Goal: Task Accomplishment & Management: Use online tool/utility

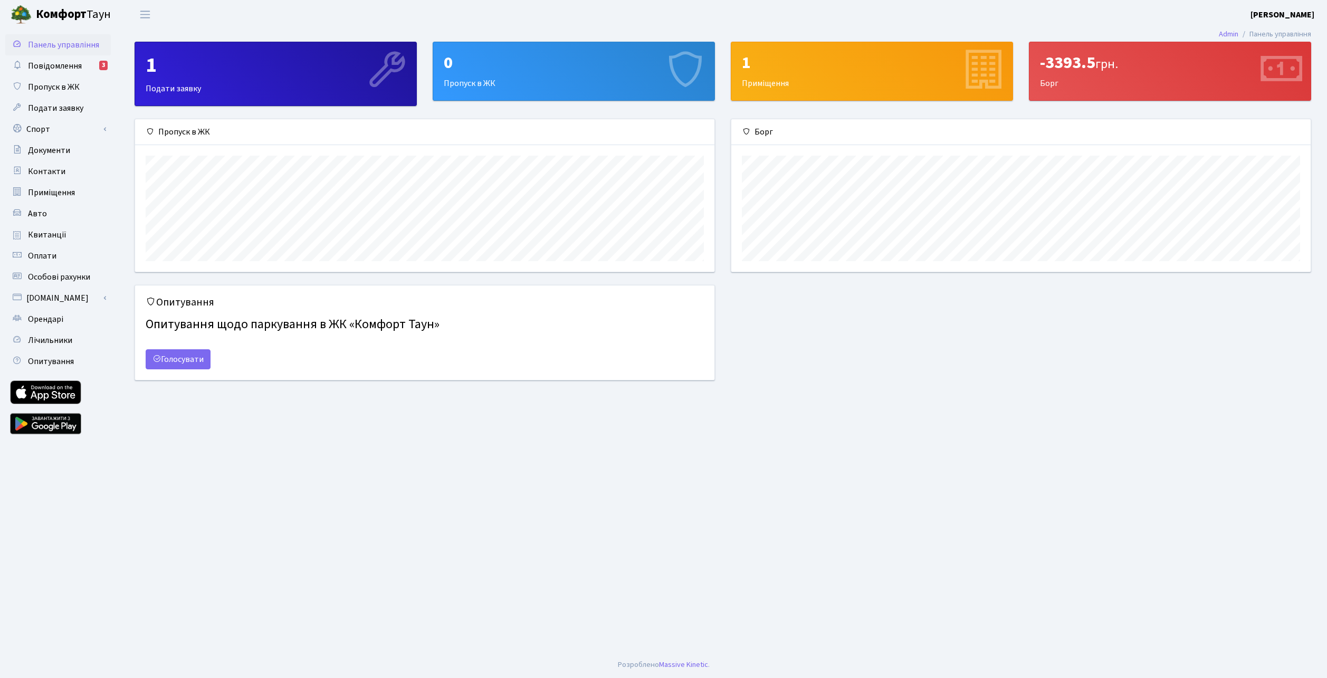
scroll to position [152, 579]
click at [54, 340] on span "Лічильники" at bounding box center [50, 340] width 44 height 12
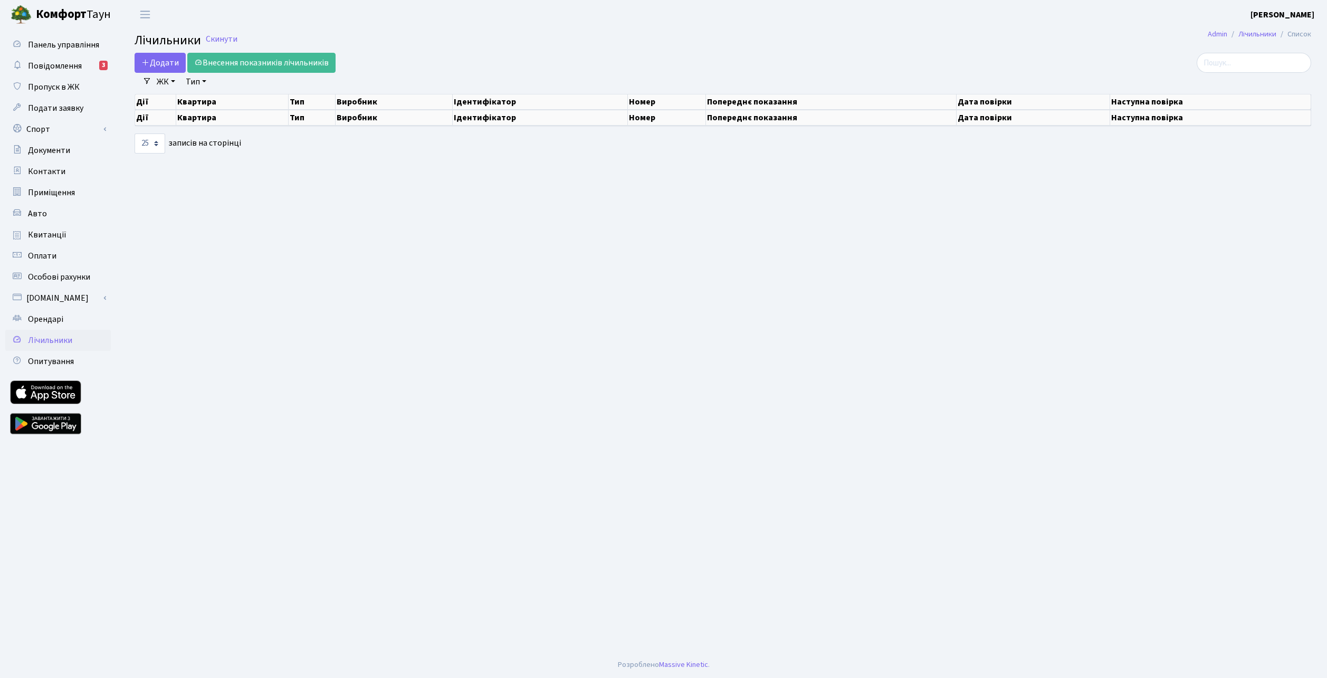
select select "25"
click at [269, 53] on link "Внесення показників лічильників" at bounding box center [261, 63] width 148 height 20
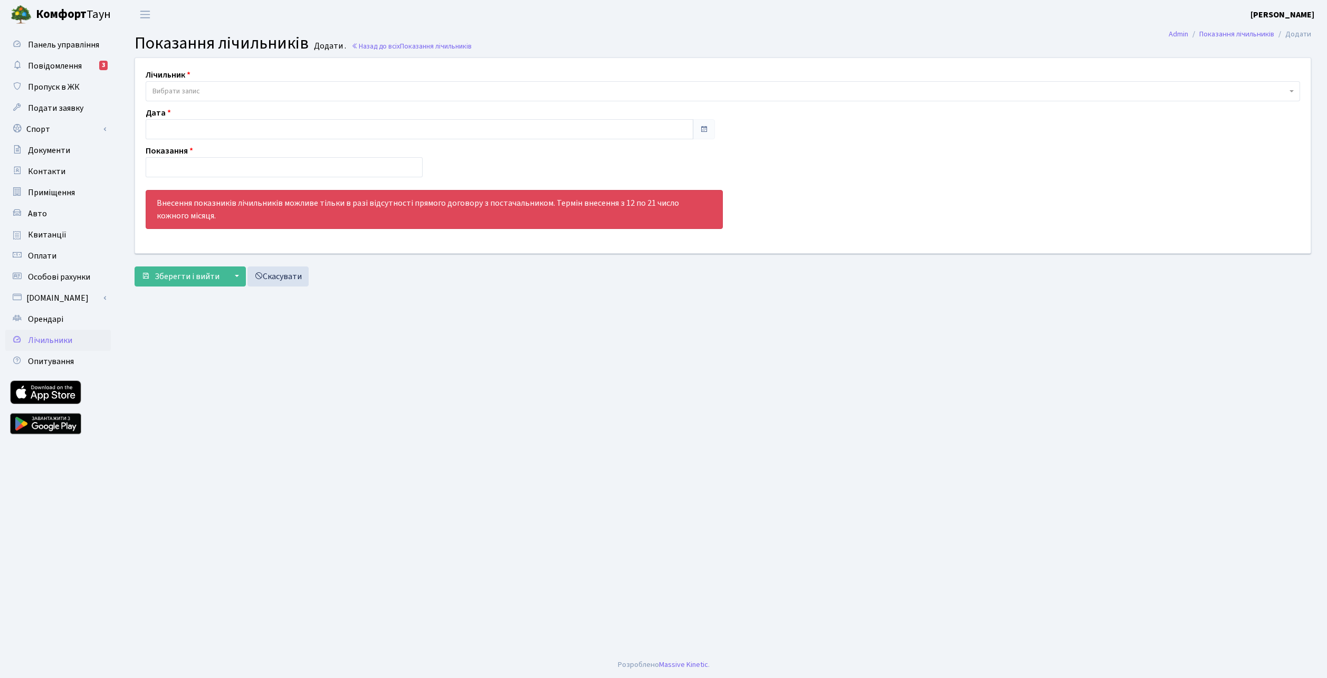
click at [157, 90] on span "Вибрати запис" at bounding box center [175, 91] width 47 height 11
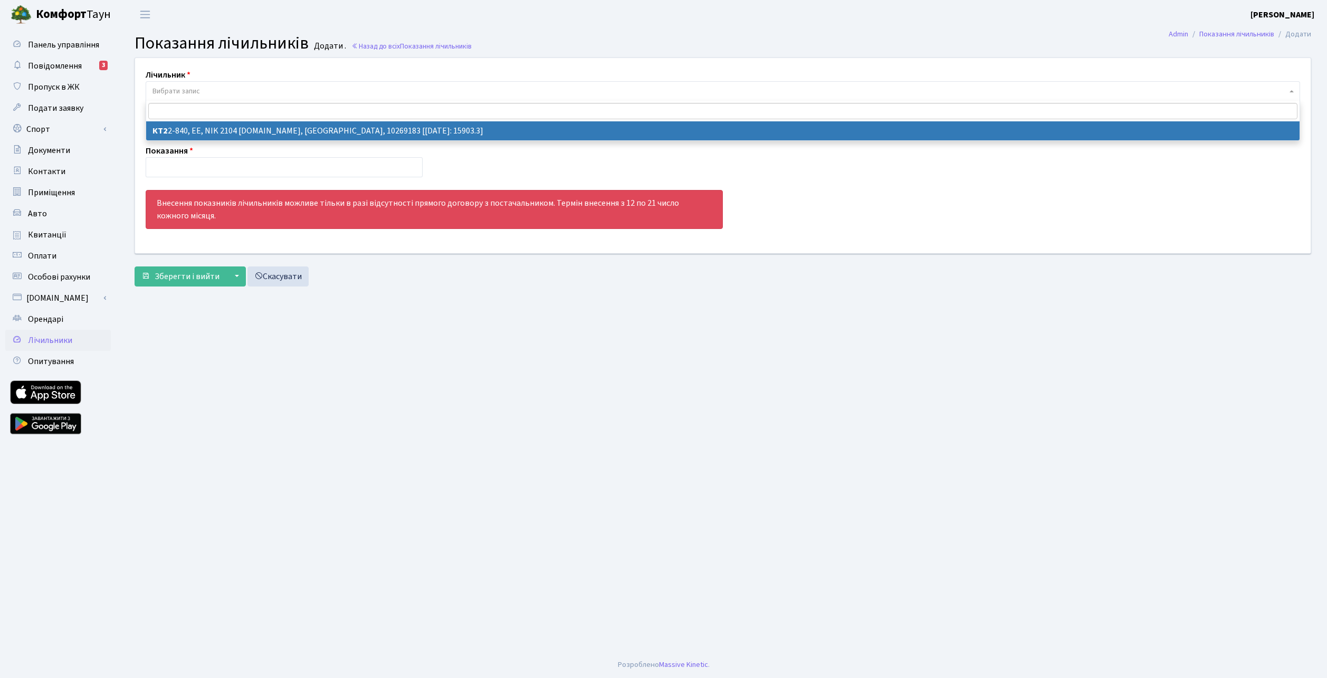
select select "17319"
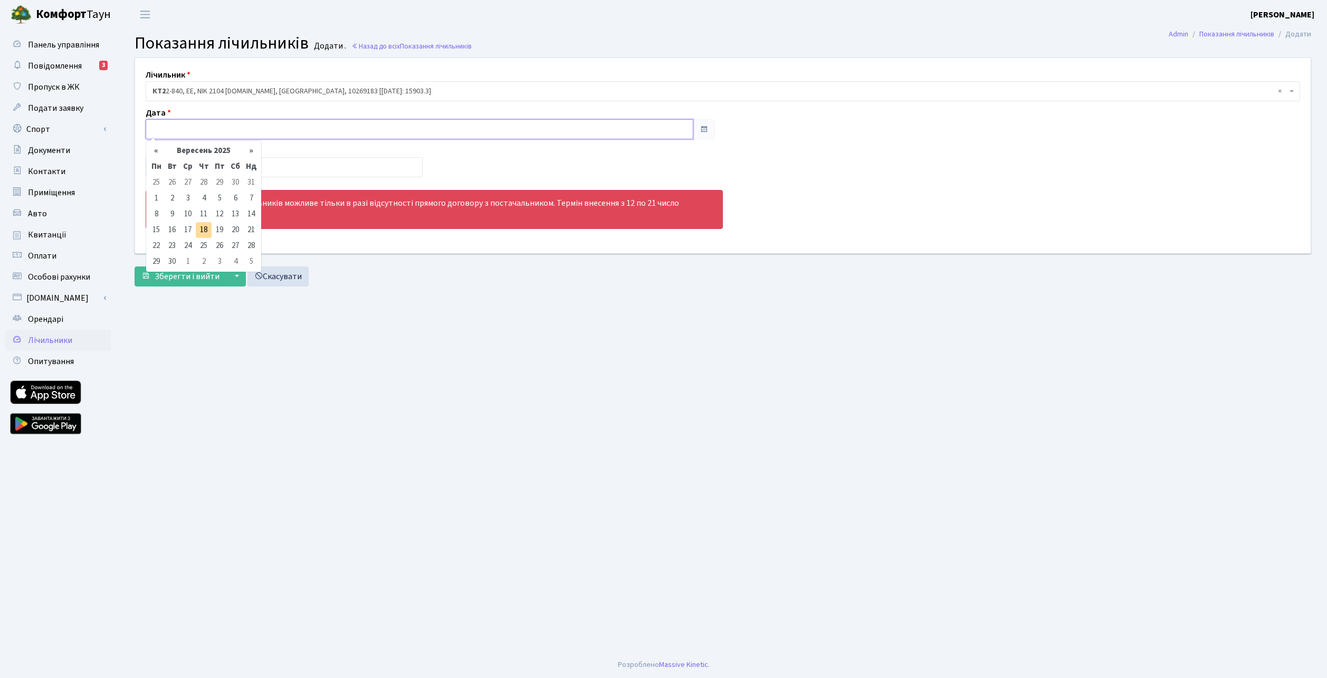
click at [192, 130] on input "text" at bounding box center [420, 129] width 548 height 20
click at [206, 227] on td "18" at bounding box center [204, 230] width 16 height 16
type input "18.09.2025"
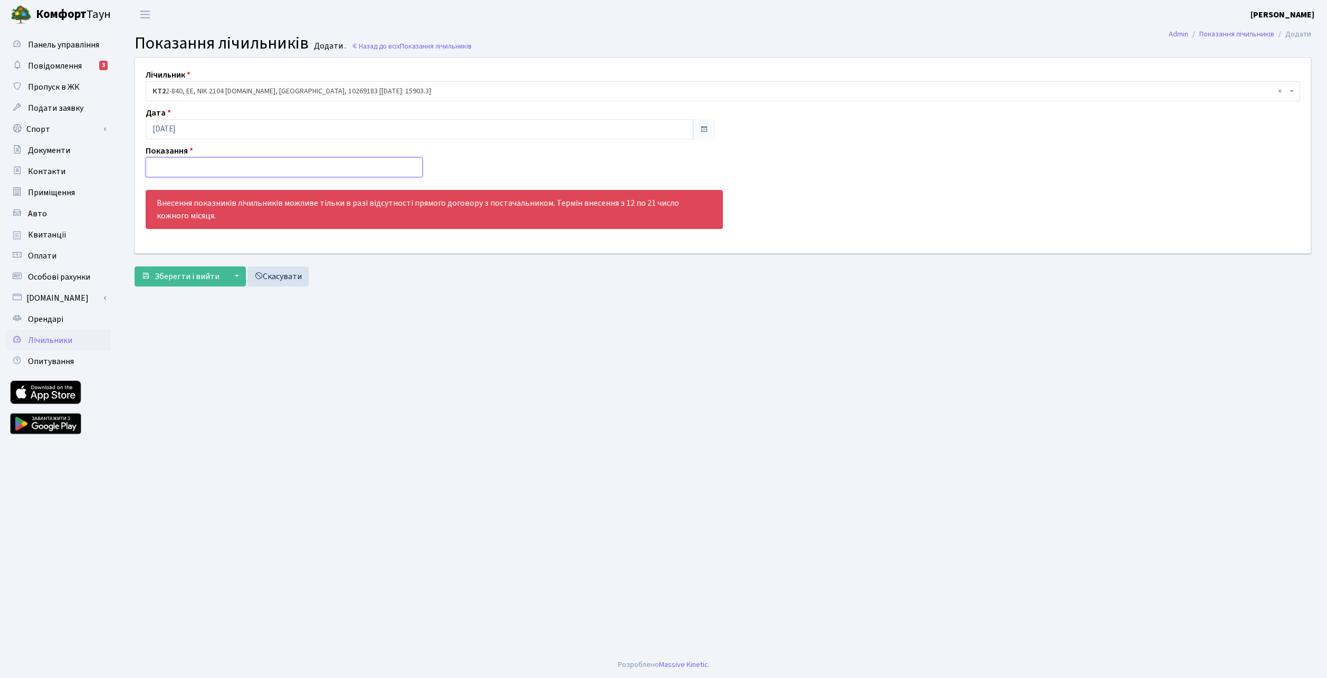
click at [213, 170] on input "number" at bounding box center [284, 167] width 277 height 20
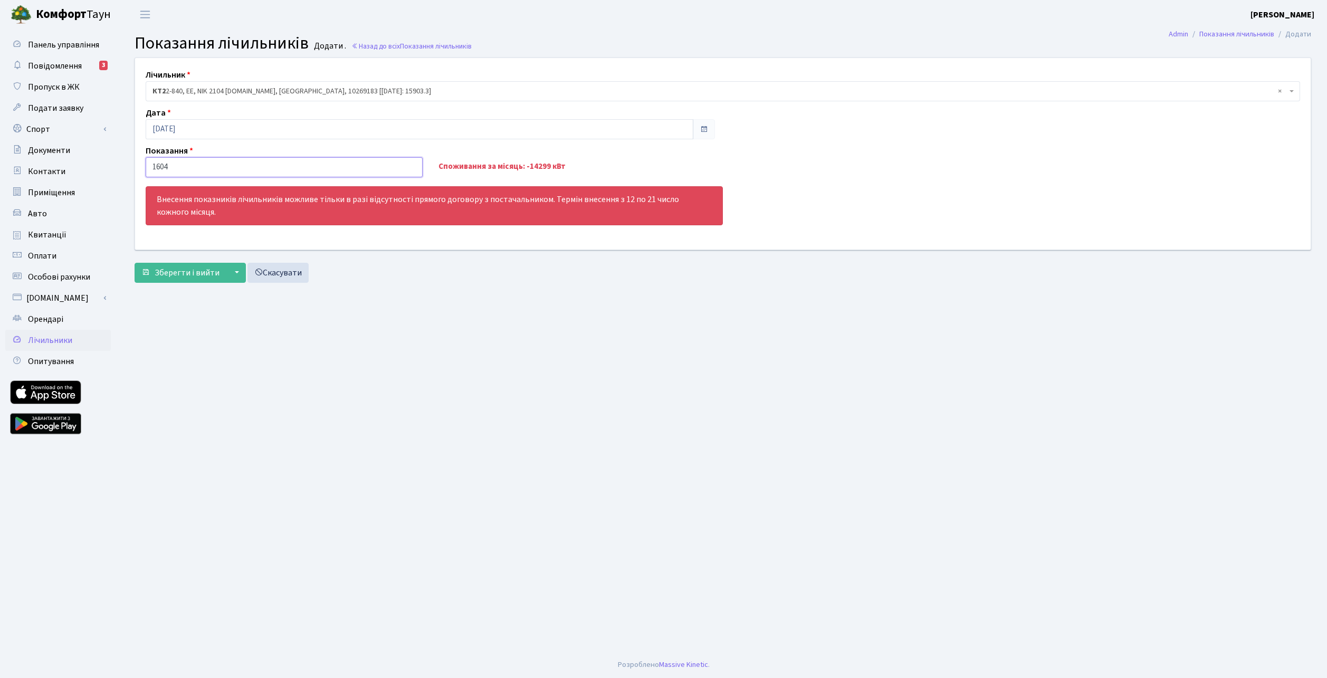
type input "16041"
type input "16041.82"
click at [176, 275] on span "Зберегти і вийти" at bounding box center [187, 273] width 65 height 12
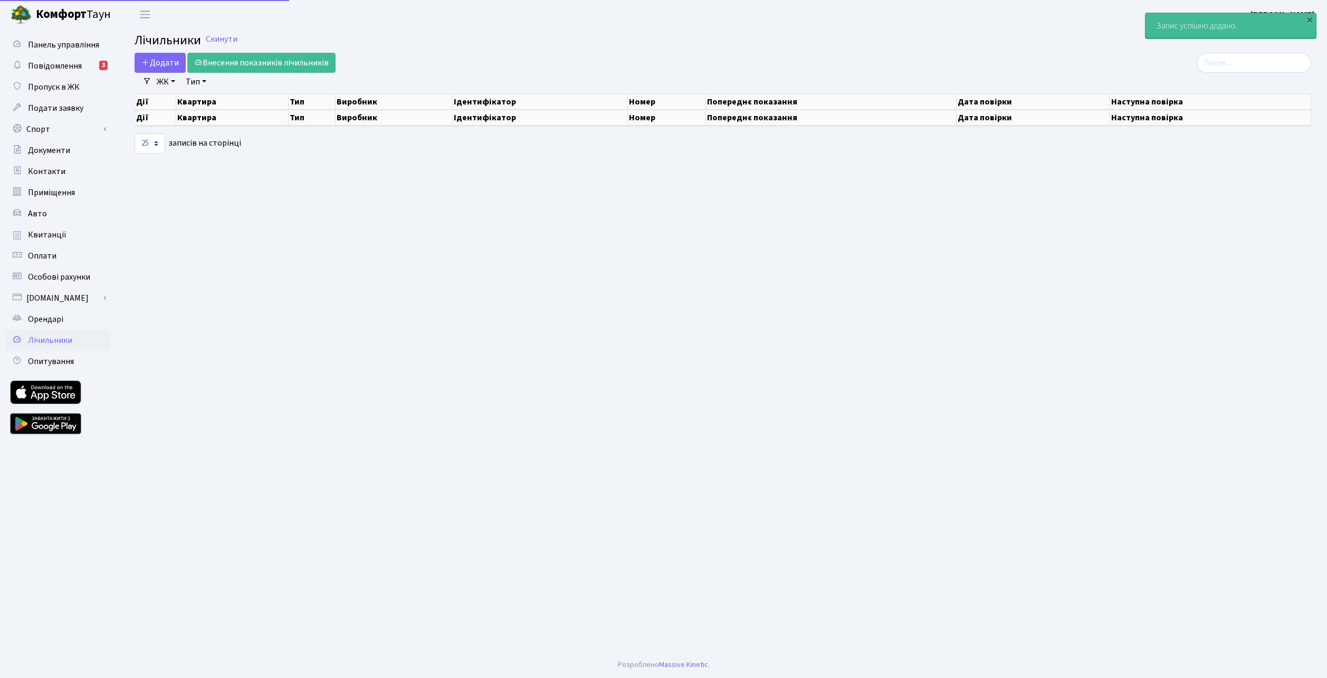
select select "25"
click at [75, 66] on span "Повідомлення" at bounding box center [55, 66] width 54 height 12
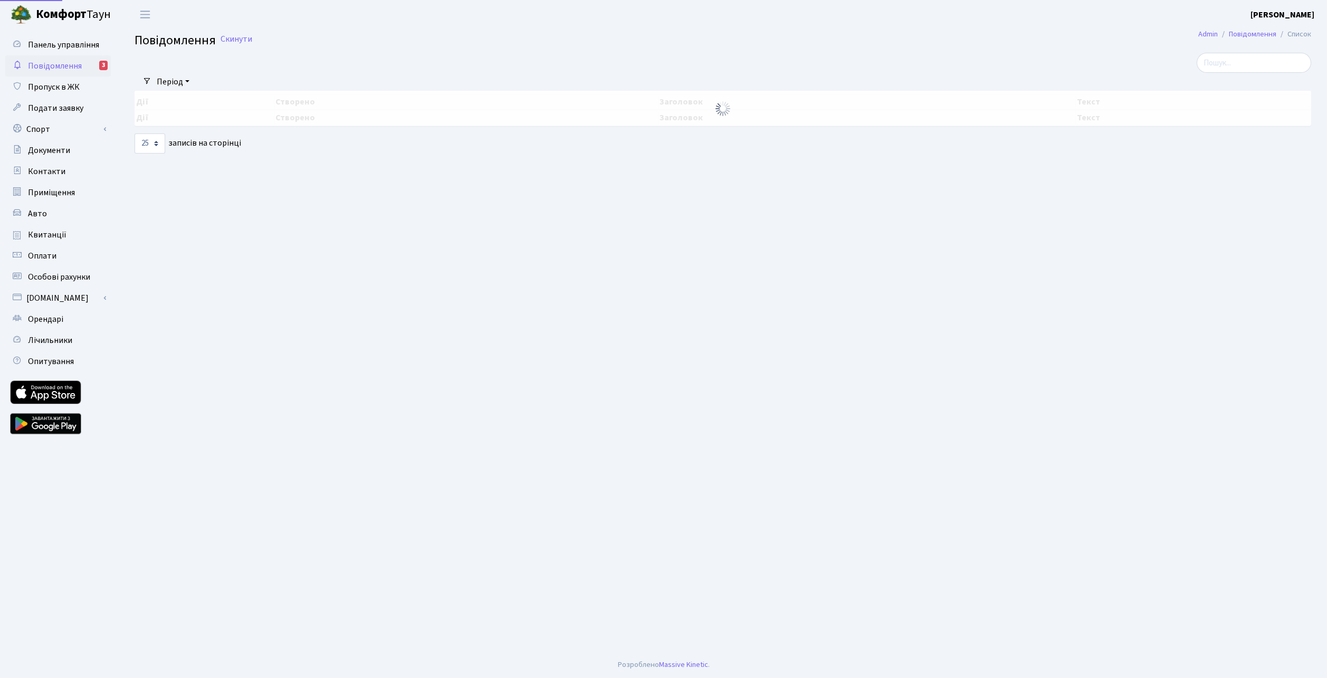
select select "25"
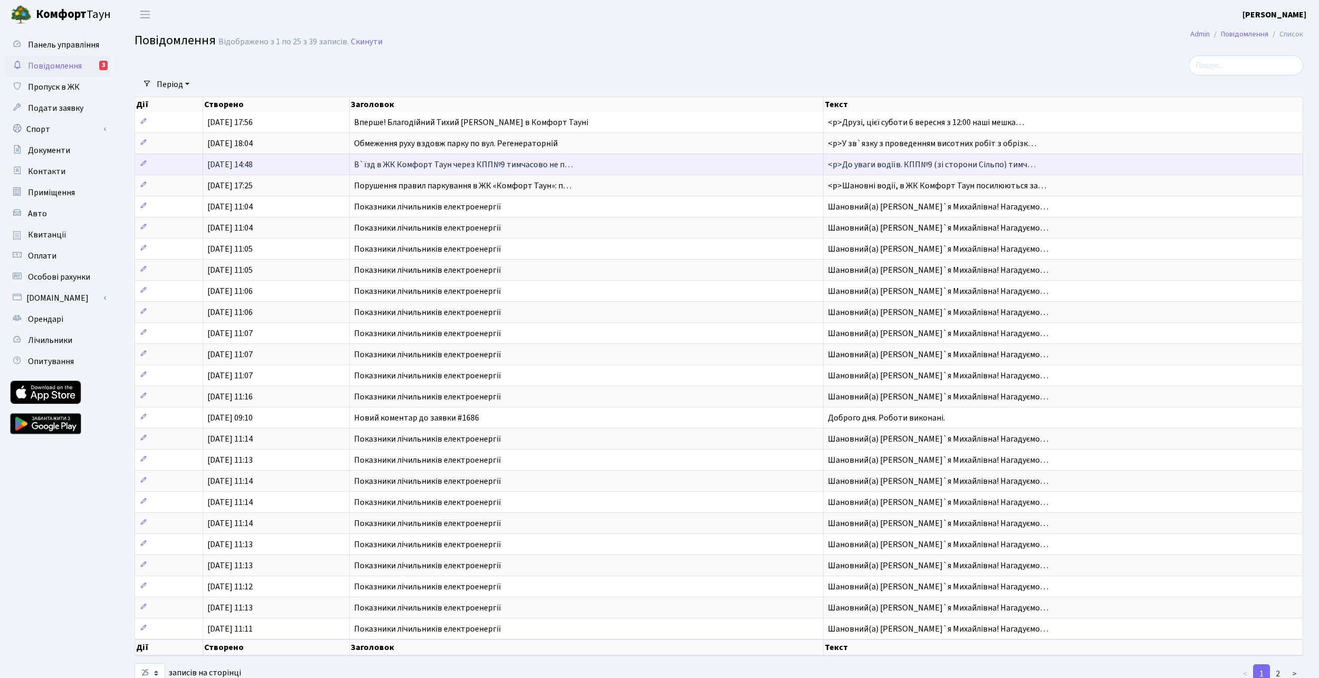
click at [435, 162] on span "В`їзд в ЖК Комфорт Таун через КПП№9 тимчасово не п…" at bounding box center [463, 165] width 219 height 12
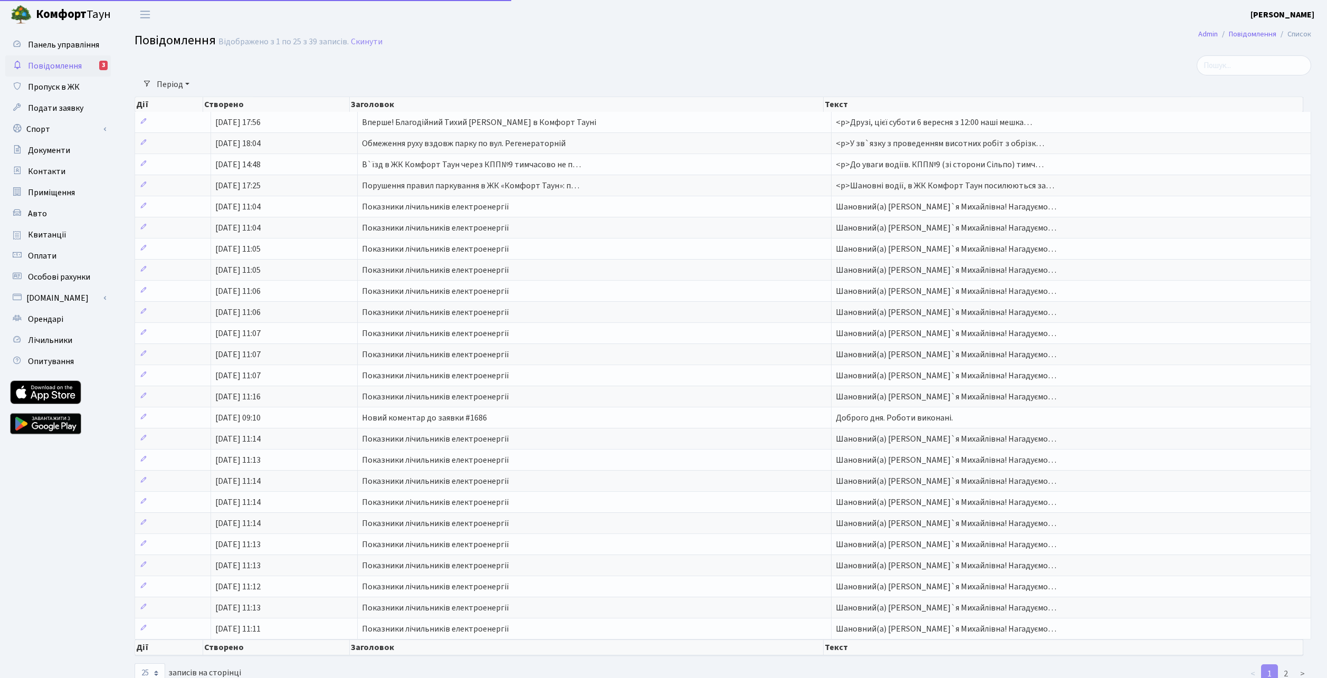
select select "25"
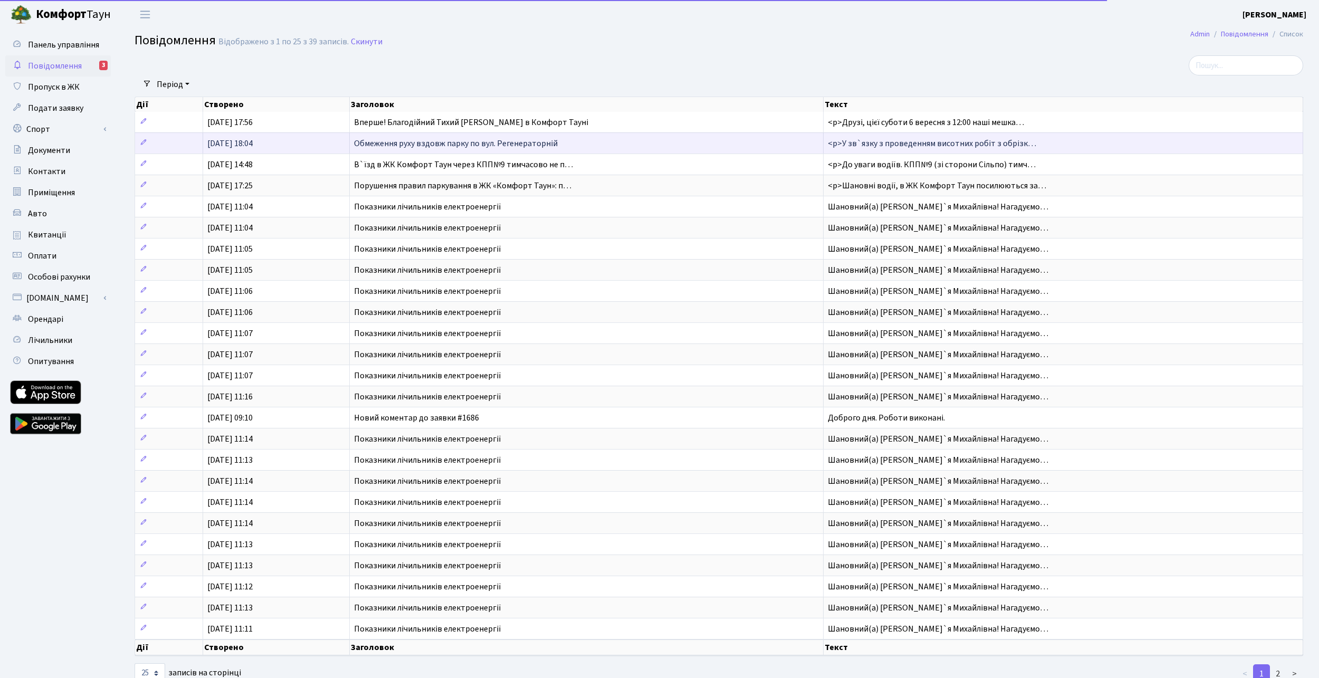
click at [474, 146] on span "Обмеження руху вздовж парку по вул. Регенераторній" at bounding box center [456, 144] width 204 height 12
